Goal: Find specific page/section: Find specific page/section

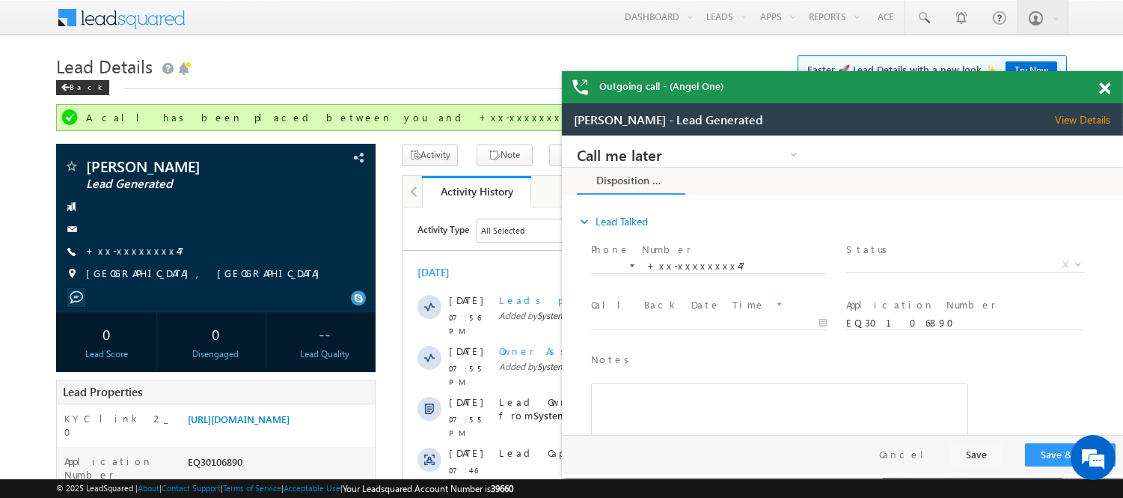
drag, startPoint x: 1104, startPoint y: 85, endPoint x: 746, endPoint y: 34, distance: 361.4
click at [1104, 86] on span at bounding box center [1104, 88] width 11 height 13
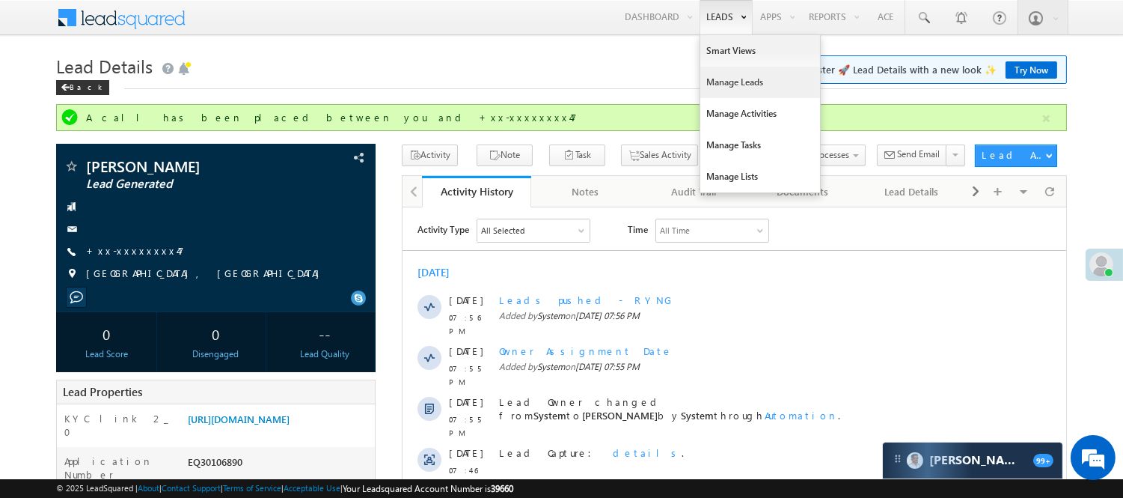
click at [742, 87] on link "Manage Leads" at bounding box center [760, 82] width 120 height 31
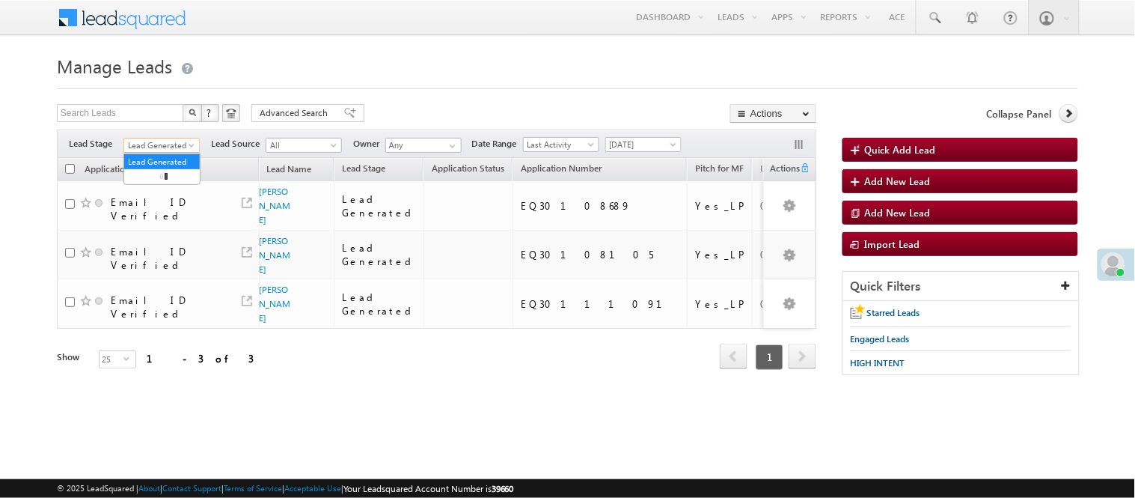
click at [159, 141] on span "Lead Generated" at bounding box center [159, 144] width 71 height 13
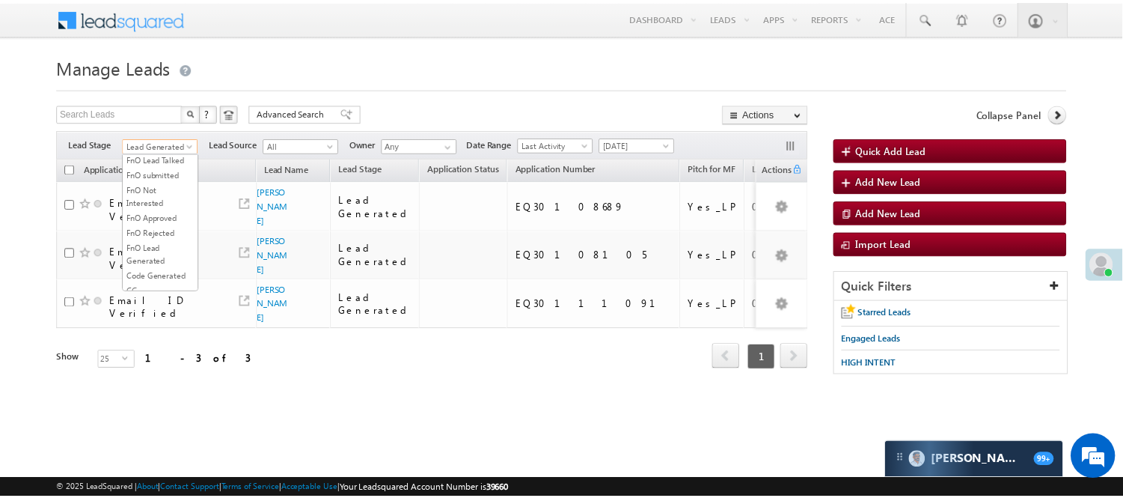
scroll to position [332, 0]
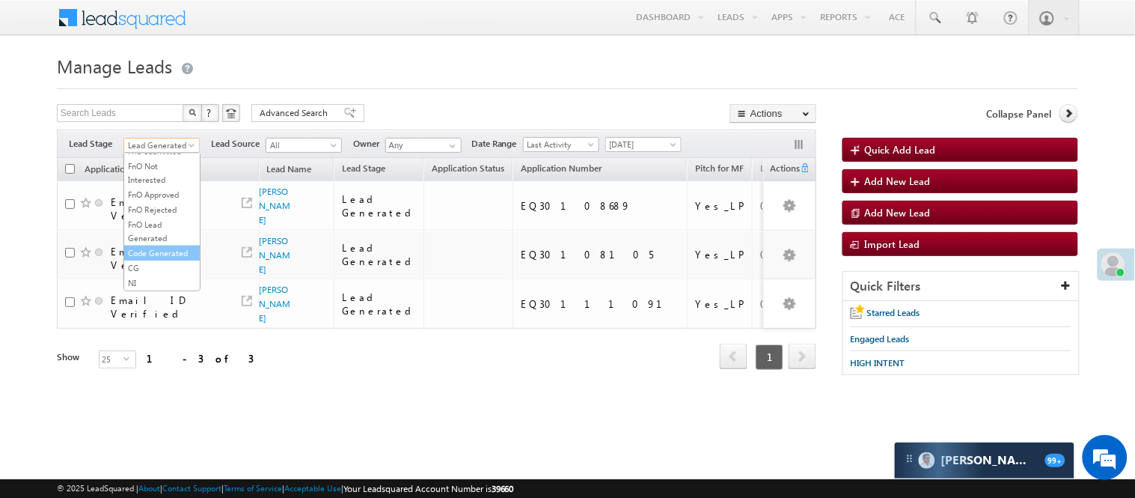
click at [153, 260] on link "Code Generated" at bounding box center [162, 252] width 76 height 13
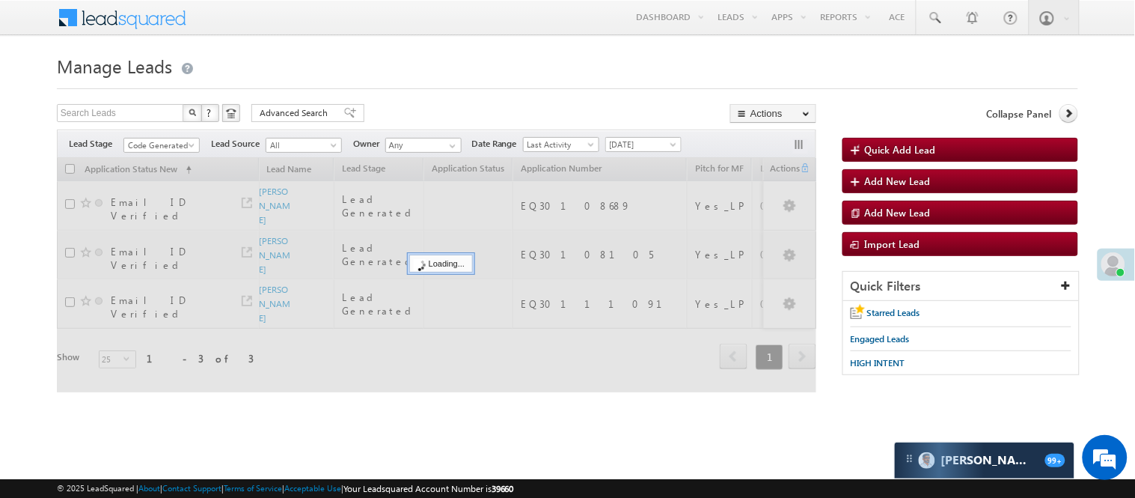
click at [400, 61] on h1 "Manage Leads" at bounding box center [568, 64] width 1022 height 29
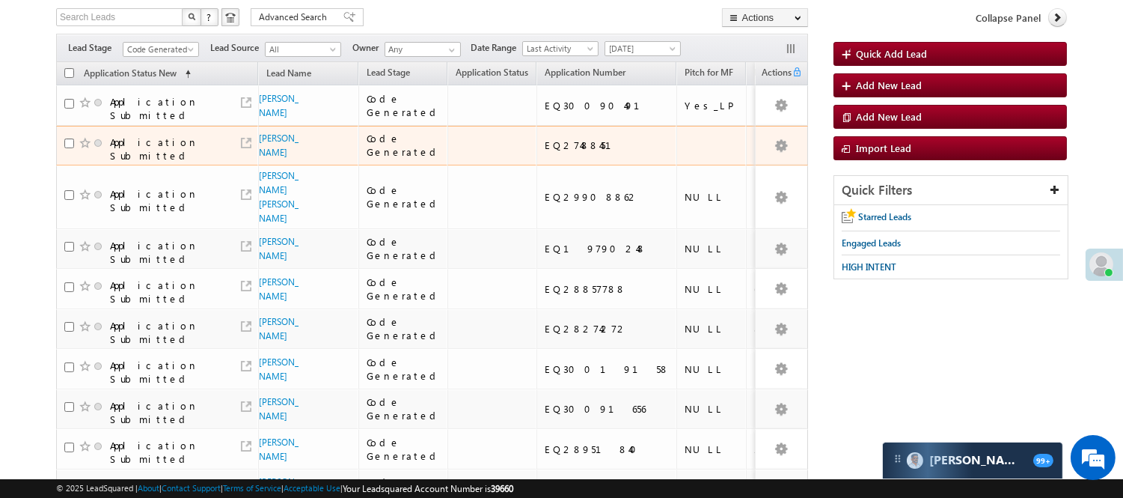
scroll to position [96, 0]
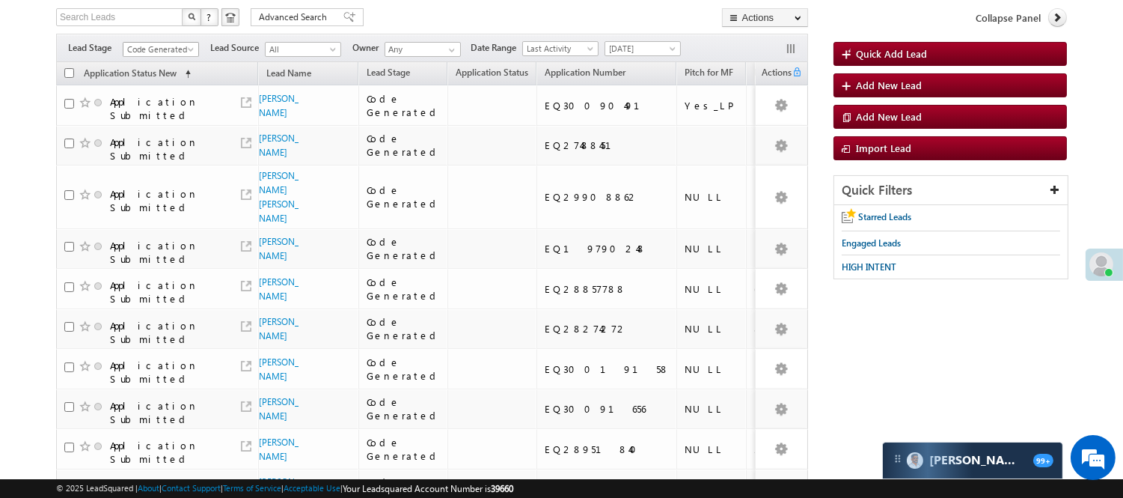
click at [174, 46] on span "Code Generated" at bounding box center [158, 49] width 71 height 13
click at [157, 82] on link "Lead Generated" at bounding box center [161, 80] width 76 height 13
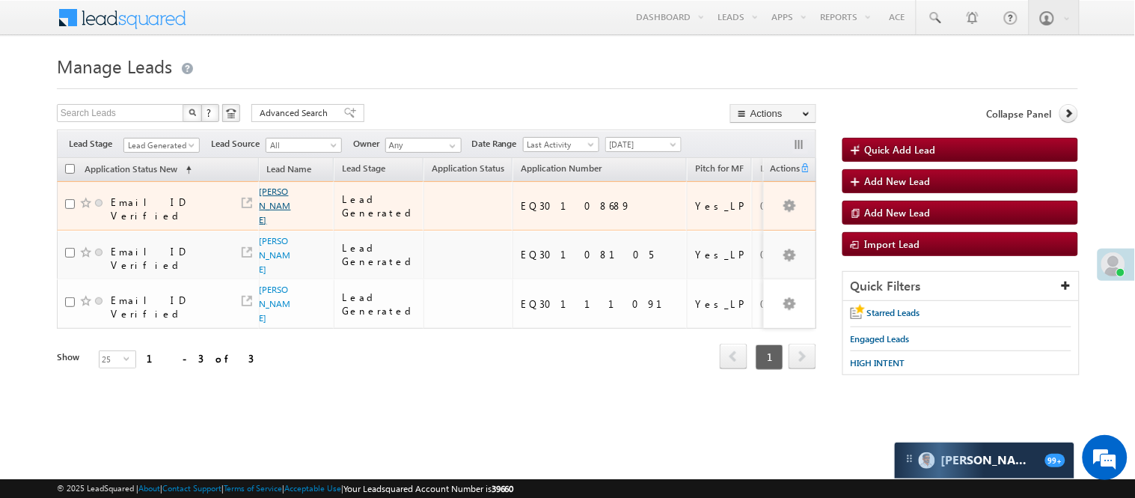
click at [268, 200] on link "[PERSON_NAME]" at bounding box center [275, 206] width 31 height 40
